Goal: Task Accomplishment & Management: Complete application form

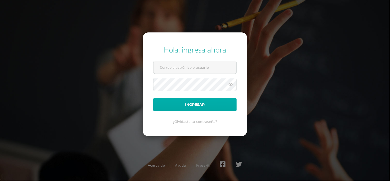
type input "[PERSON_NAME][EMAIL_ADDRESS][PERSON_NAME][DOMAIN_NAME]"
click at [202, 105] on button "Ingresar" at bounding box center [195, 104] width 84 height 13
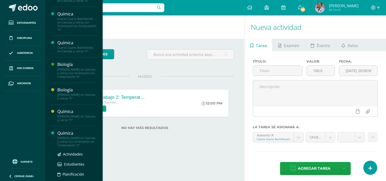
scroll to position [29, 0]
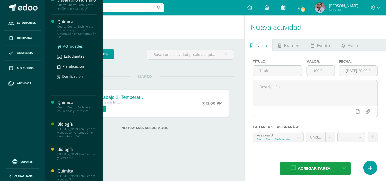
click at [73, 49] on span "Actividades" at bounding box center [73, 46] width 20 height 5
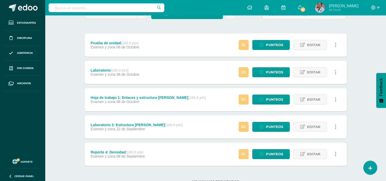
scroll to position [42, 0]
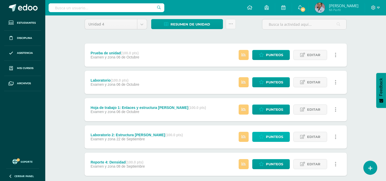
click at [271, 137] on span "Punteos" at bounding box center [274, 137] width 17 height 10
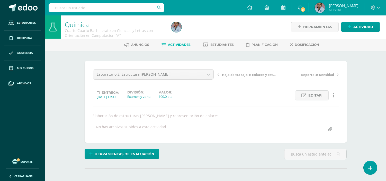
scroll to position [1, 0]
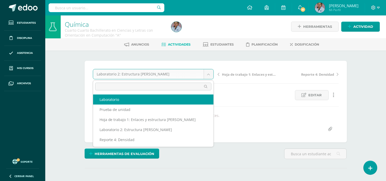
select select "/dashboard/teacher/grade-activity/128805/"
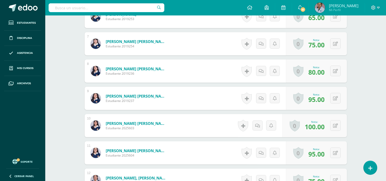
scroll to position [340, 0]
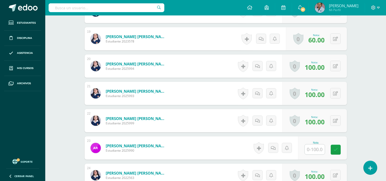
scroll to position [663, 0]
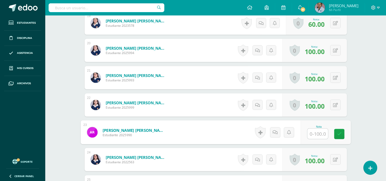
click at [312, 134] on input "text" at bounding box center [317, 134] width 21 height 10
type input "80"
click at [245, 155] on link at bounding box center [243, 160] width 10 height 12
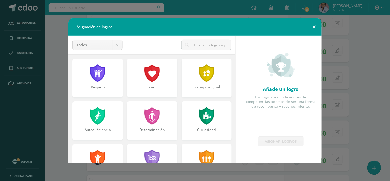
click at [315, 26] on button at bounding box center [314, 26] width 15 height 17
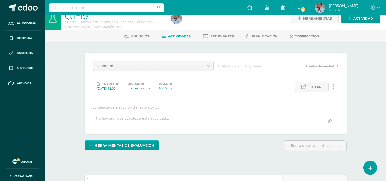
scroll to position [0, 0]
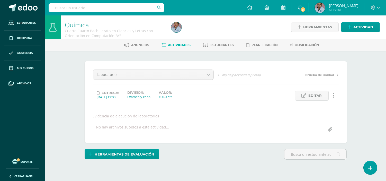
click at [182, 46] on span "Actividades" at bounding box center [179, 45] width 23 height 4
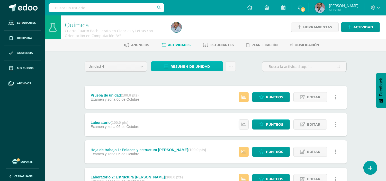
click at [184, 65] on span "Resumen de unidad" at bounding box center [191, 67] width 40 height 10
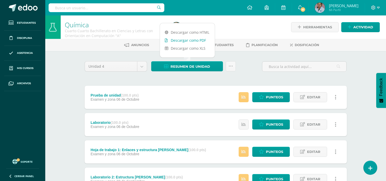
click at [183, 42] on link "Descargar como PDF" at bounding box center [187, 40] width 55 height 8
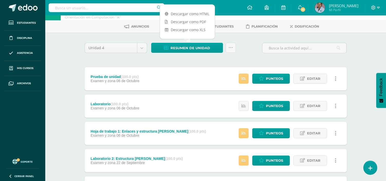
scroll to position [29, 0]
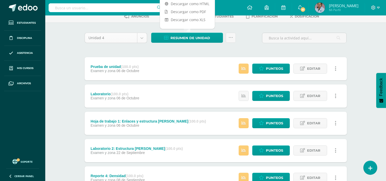
click at [142, 39] on body "Estudiantes Disciplina Asistencia Mis cursos Archivos Soporte Ayuda Reportar un…" at bounding box center [193, 97] width 386 height 252
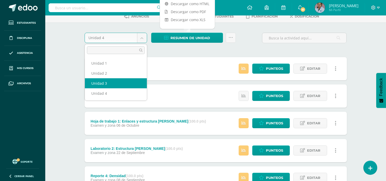
select select "Unidad 3"
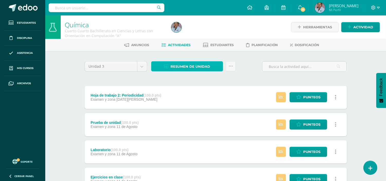
click at [182, 64] on span "Resumen de unidad" at bounding box center [191, 67] width 40 height 10
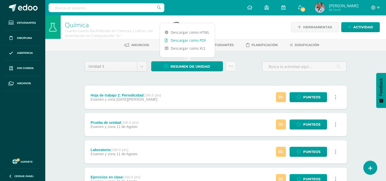
click at [183, 40] on link "Descargar como PDF" at bounding box center [187, 40] width 55 height 8
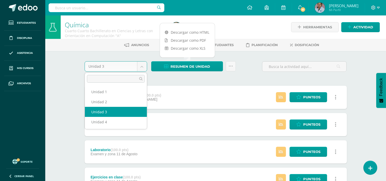
click at [142, 66] on body "Estudiantes Disciplina Asistencia Mis cursos Archivos Soporte Ayuda Reportar un…" at bounding box center [193, 153] width 386 height 307
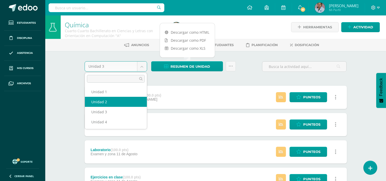
select select "Unidad 2"
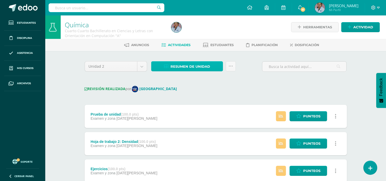
click at [184, 67] on span "Resumen de unidad" at bounding box center [191, 67] width 40 height 10
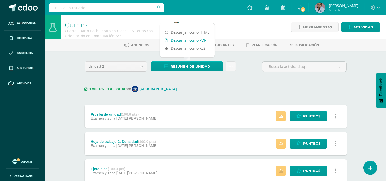
click at [184, 40] on link "Descargar como PDF" at bounding box center [187, 40] width 55 height 8
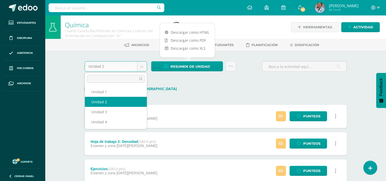
click at [141, 66] on body "Estudiantes Disciplina Asistencia Mis cursos Archivos Soporte Ayuda Reportar un…" at bounding box center [193, 149] width 386 height 298
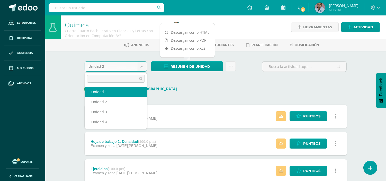
select select "Unidad 1"
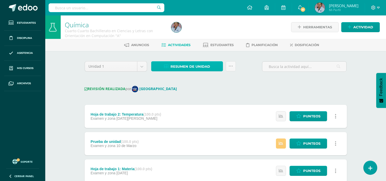
click at [188, 66] on span "Resumen de unidad" at bounding box center [191, 67] width 40 height 10
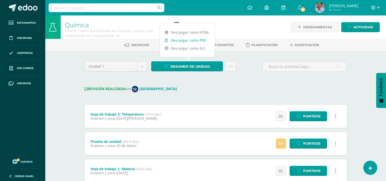
click at [188, 42] on link "Descargar como PDF" at bounding box center [187, 40] width 55 height 8
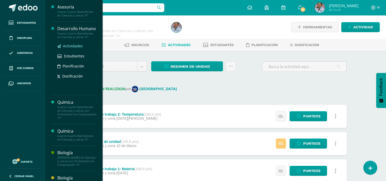
click at [73, 48] on span "Actividades" at bounding box center [73, 45] width 20 height 5
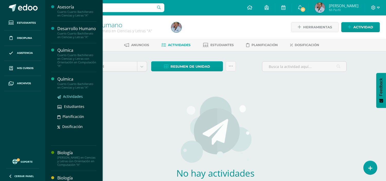
click at [68, 99] on span "Actividades" at bounding box center [73, 96] width 20 height 5
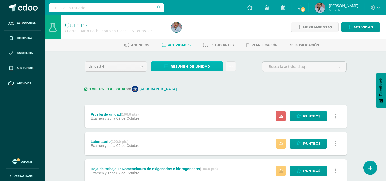
click at [184, 68] on span "Resumen de unidad" at bounding box center [191, 67] width 40 height 10
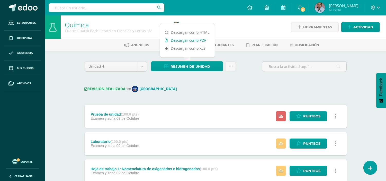
click at [186, 41] on link "Descargar como PDF" at bounding box center [187, 40] width 55 height 8
click at [143, 68] on body "Estudiantes Disciplina Asistencia Mis cursos Archivos Soporte Ayuda Reportar un…" at bounding box center [193, 135] width 386 height 271
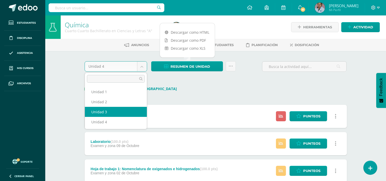
select select "Unidad 3"
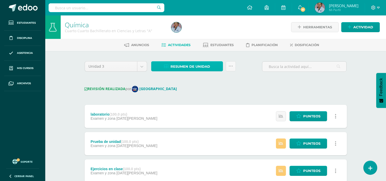
click at [194, 68] on span "Resumen de unidad" at bounding box center [191, 67] width 40 height 10
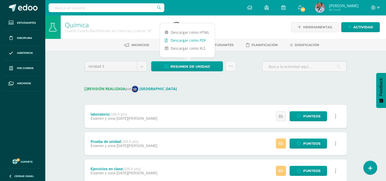
click at [194, 42] on link "Descargar como PDF" at bounding box center [187, 40] width 55 height 8
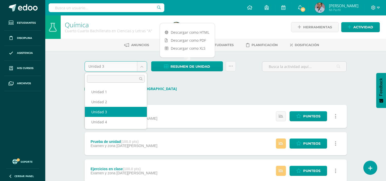
click at [143, 68] on body "Estudiantes Disciplina Asistencia Mis cursos Archivos Soporte Ayuda Reportar un…" at bounding box center [193, 163] width 386 height 326
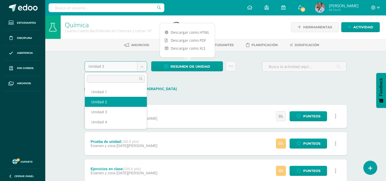
select select "Unidad 2"
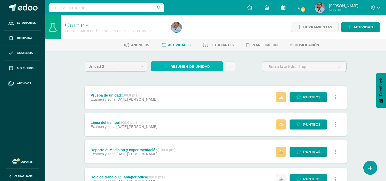
click at [189, 66] on span "Resumen de unidad" at bounding box center [191, 67] width 40 height 10
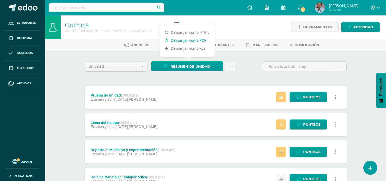
click at [191, 40] on link "Descargar como PDF" at bounding box center [187, 40] width 55 height 8
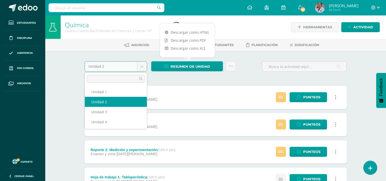
click at [144, 67] on body "Estudiantes Disciplina Asistencia Mis cursos Archivos Soporte Ayuda Reportar un…" at bounding box center [193, 126] width 386 height 252
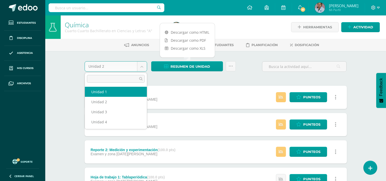
select select "Unidad 1"
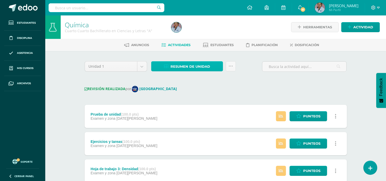
click at [194, 66] on span "Resumen de unidad" at bounding box center [191, 67] width 40 height 10
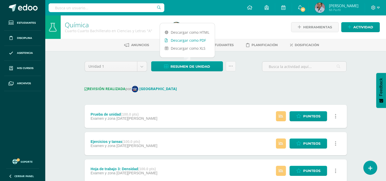
click at [190, 40] on link "Descargar como PDF" at bounding box center [187, 40] width 55 height 8
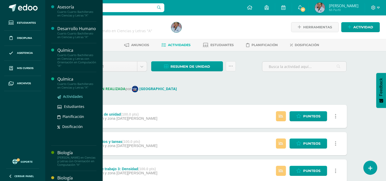
click at [71, 99] on span "Actividades" at bounding box center [73, 96] width 20 height 5
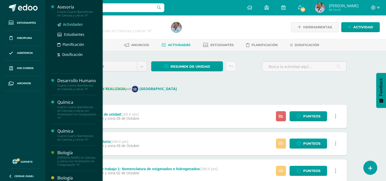
click at [73, 23] on span "Actividades" at bounding box center [73, 24] width 20 height 5
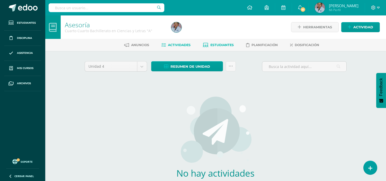
click at [223, 44] on span "Estudiantes" at bounding box center [222, 45] width 23 height 4
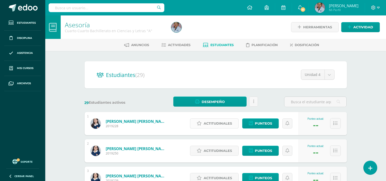
click at [214, 124] on span "Actitudinales" at bounding box center [218, 124] width 28 height 10
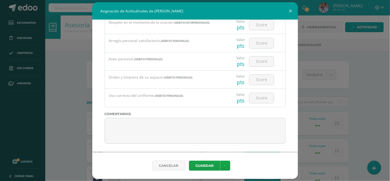
scroll to position [401, 0]
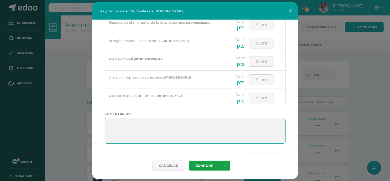
click at [114, 123] on textarea at bounding box center [195, 131] width 181 height 26
click at [110, 123] on textarea at bounding box center [195, 131] width 181 height 26
click at [191, 125] on textarea at bounding box center [195, 131] width 181 height 26
click at [225, 127] on textarea at bounding box center [195, 131] width 181 height 26
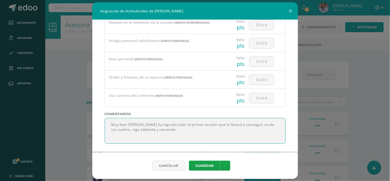
paste textarea "El futuro pertenece a los que creen en la belleza de sus sueños"
click at [241, 125] on textarea at bounding box center [195, 131] width 181 height 26
click at [170, 130] on textarea at bounding box center [195, 131] width 181 height 26
type textarea "Muy bien [PERSON_NAME] ha logrado subir el primer escalón que la llevará a cons…"
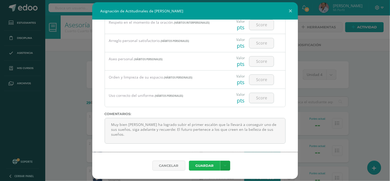
click at [202, 163] on button "Guardar" at bounding box center [204, 165] width 31 height 10
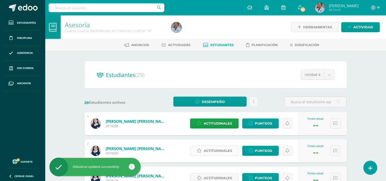
click at [214, 149] on span "Actitudinales" at bounding box center [218, 151] width 28 height 10
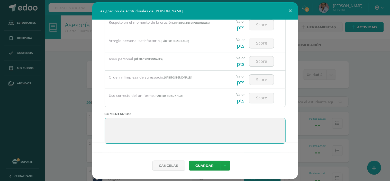
click at [111, 122] on textarea at bounding box center [195, 131] width 181 height 26
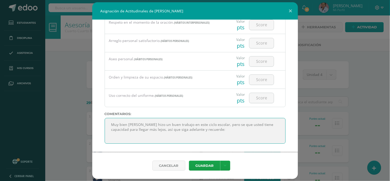
paste textarea "la aventura que tiene por delante es un viaje para cumplir su propio propósito …"
click at [205, 130] on textarea at bounding box center [195, 131] width 181 height 26
type textarea "Muy bien [PERSON_NAME] hizo un buen trabajo en este ciclo escolar, pero se que …"
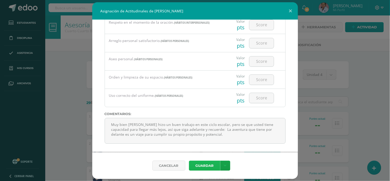
click at [203, 164] on button "Guardar" at bounding box center [204, 165] width 31 height 10
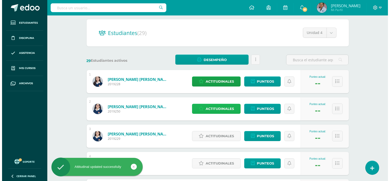
scroll to position [57, 0]
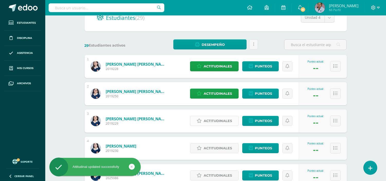
click at [218, 121] on span "Actitudinales" at bounding box center [218, 121] width 28 height 10
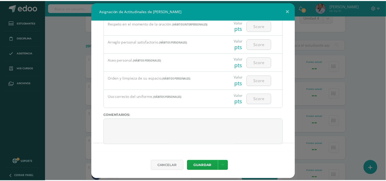
scroll to position [401, 0]
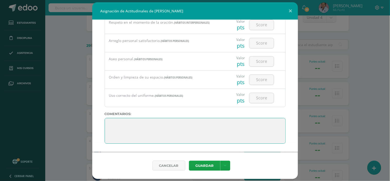
click at [112, 123] on textarea at bounding box center [195, 131] width 181 height 26
type textarea "F"
click at [130, 129] on textarea at bounding box center [195, 131] width 181 height 26
click at [156, 130] on textarea at bounding box center [195, 131] width 181 height 26
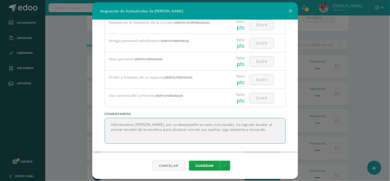
click at [148, 131] on textarea at bounding box center [195, 131] width 181 height 26
click at [226, 131] on textarea at bounding box center [195, 131] width 181 height 26
paste textarea "El horizonte se inclina hacia delante, ofreciéndole espacio para colocar nuevos…"
type textarea "Felicitaciones [PERSON_NAME], por su desempeño en este ciclo escolar, ha lograd…"
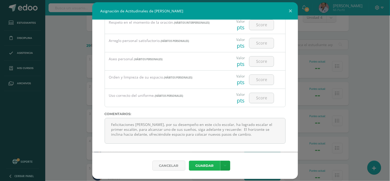
click at [214, 165] on button "Guardar" at bounding box center [204, 165] width 31 height 10
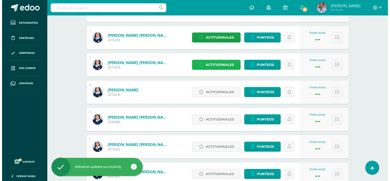
scroll to position [114, 0]
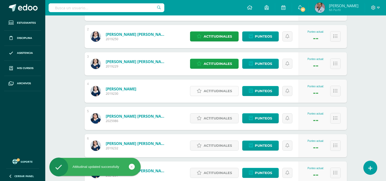
click at [217, 91] on span "Actitudinales" at bounding box center [218, 91] width 28 height 10
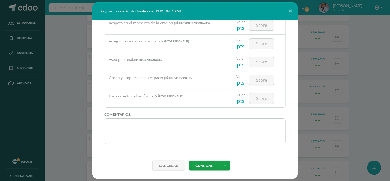
scroll to position [401, 0]
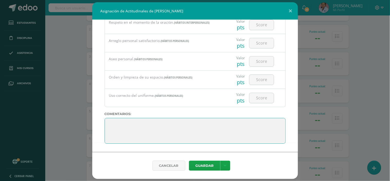
click at [112, 123] on textarea at bounding box center [195, 131] width 181 height 26
click at [126, 125] on textarea at bounding box center [195, 131] width 181 height 26
click at [194, 125] on textarea at bounding box center [195, 131] width 181 height 26
click at [245, 126] on textarea at bounding box center [195, 131] width 181 height 26
paste textarea "Es difícil vencer a una persona que nunca se rinde,"
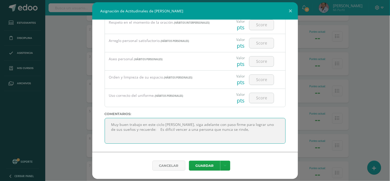
click at [166, 129] on textarea at bounding box center [195, 131] width 181 height 26
click at [248, 131] on textarea at bounding box center [195, 131] width 181 height 26
type textarea "Muy buen trabajo en este ciclo [PERSON_NAME], siga adelante con paso firme para…"
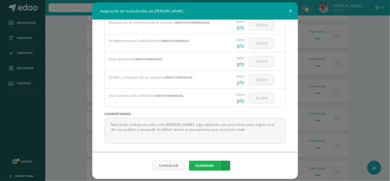
click at [211, 165] on button "Guardar" at bounding box center [204, 165] width 31 height 10
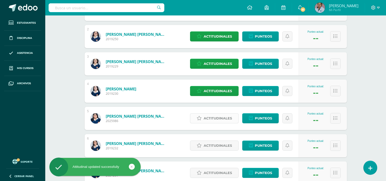
click at [218, 119] on span "Actitudinales" at bounding box center [218, 118] width 28 height 10
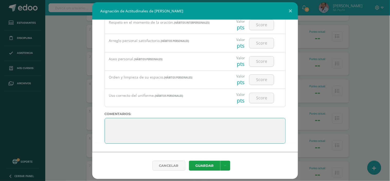
click at [111, 124] on textarea at bounding box center [195, 131] width 181 height 26
click at [154, 125] on textarea at bounding box center [195, 131] width 181 height 26
click at [167, 124] on textarea at bounding box center [195, 131] width 181 height 26
click at [213, 126] on textarea at bounding box center [195, 131] width 181 height 26
click at [210, 124] on textarea at bounding box center [195, 131] width 181 height 26
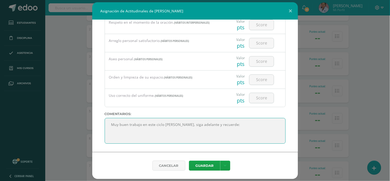
paste textarea "Todos nuestros sueños pueden hacerse realidad si tenemos el valor de perseguirl…"
type textarea "Muy buen trabajo en este ciclo [PERSON_NAME], siga adelante y recuerde: Todos n…"
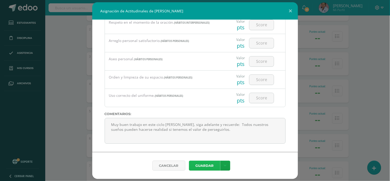
click at [210, 164] on button "Guardar" at bounding box center [204, 165] width 31 height 10
